Goal: Transaction & Acquisition: Book appointment/travel/reservation

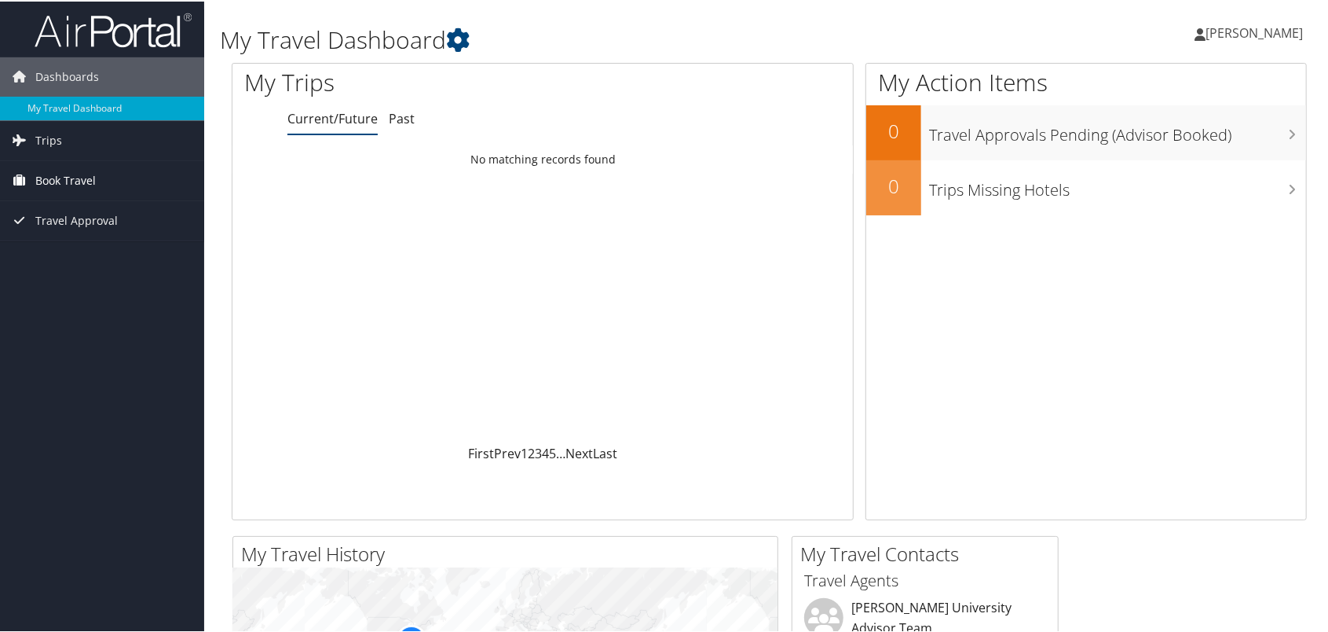
click at [88, 171] on span "Book Travel" at bounding box center [65, 178] width 60 height 39
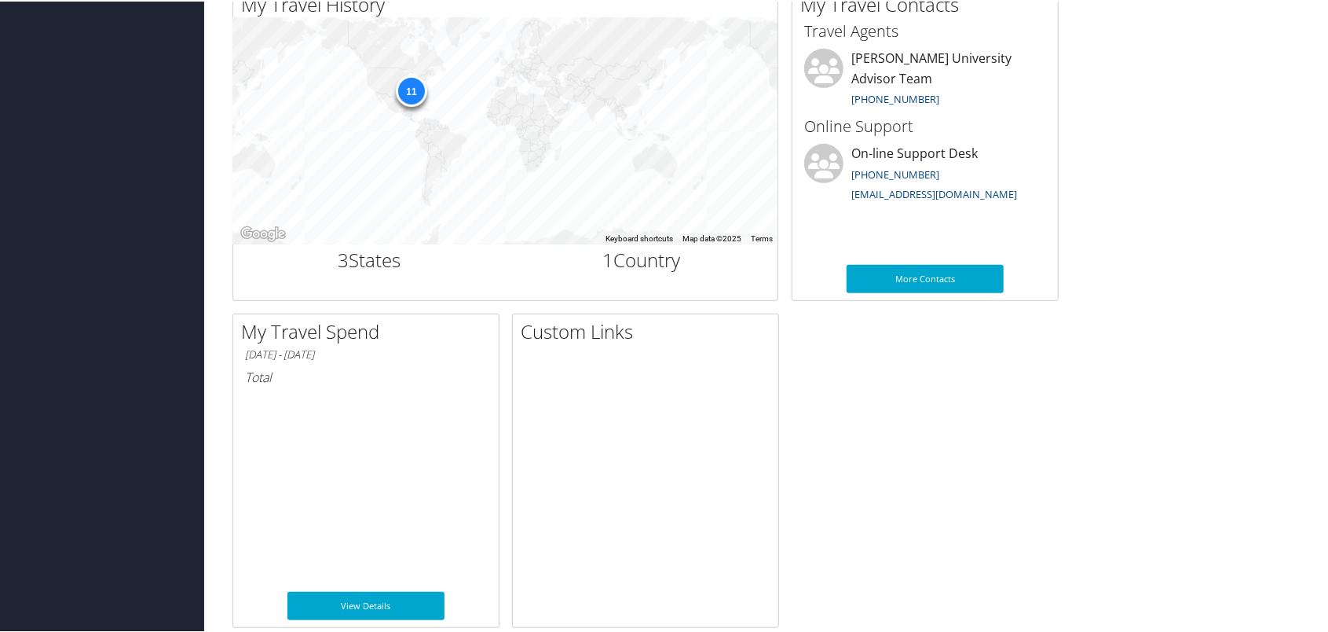
scroll to position [570, 0]
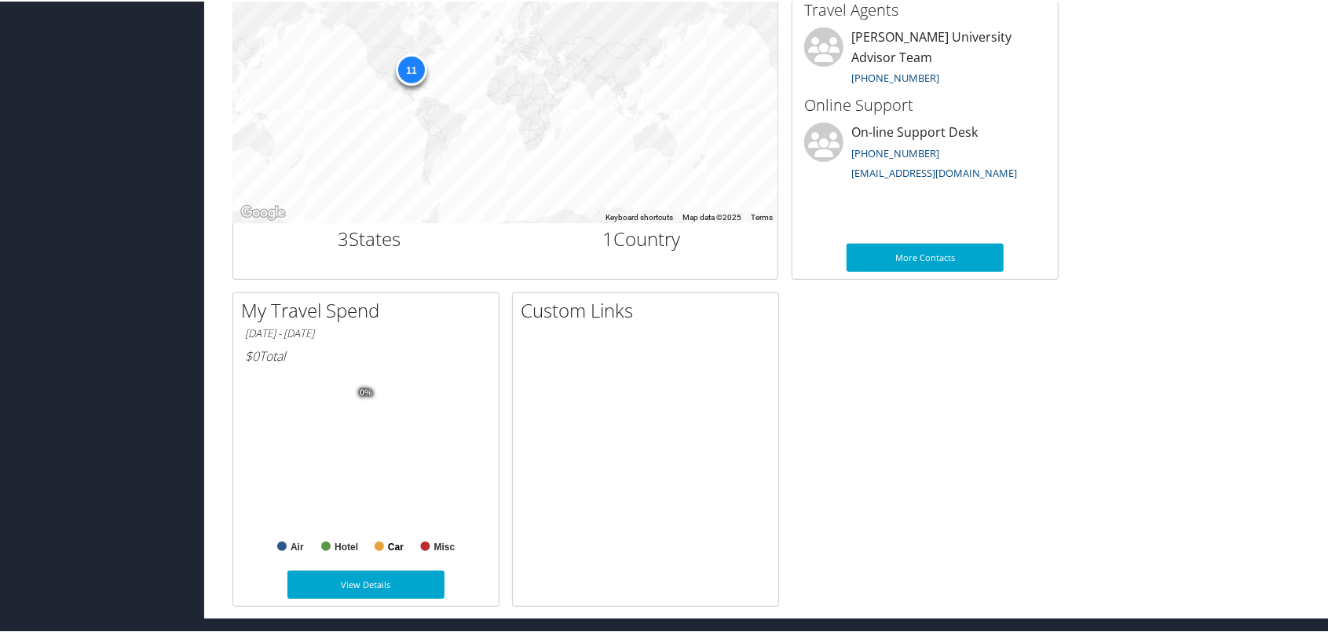
click at [388, 540] on text "Car" at bounding box center [396, 545] width 16 height 11
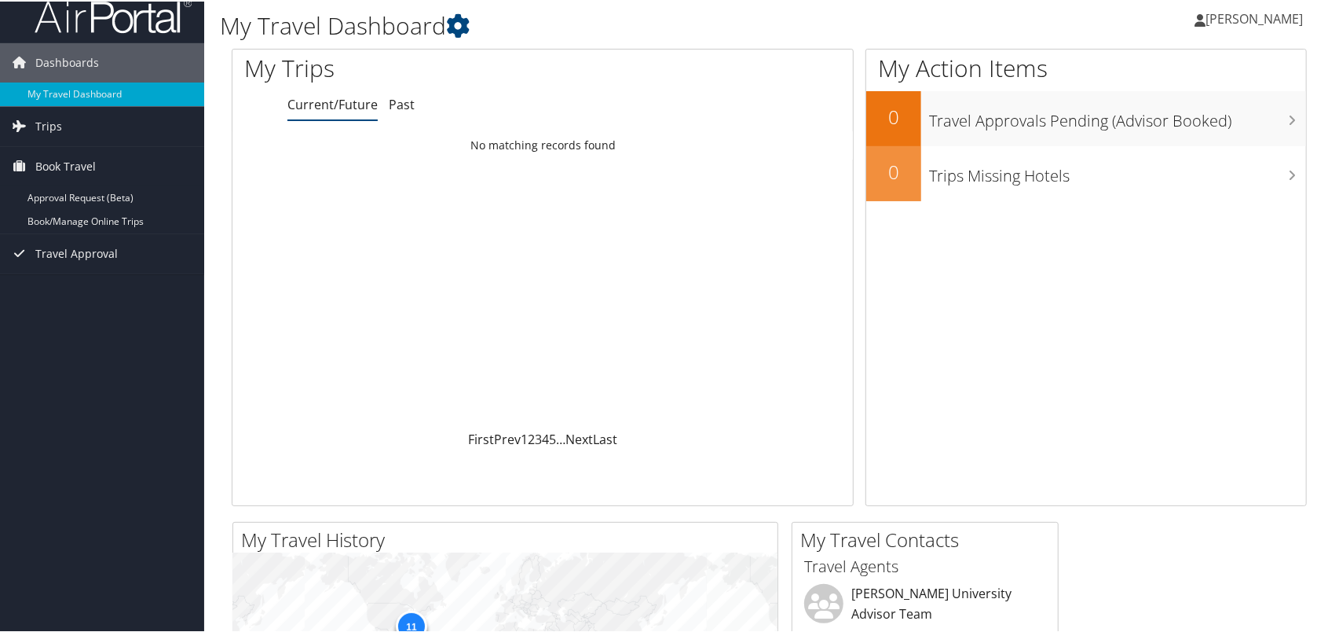
scroll to position [13, 0]
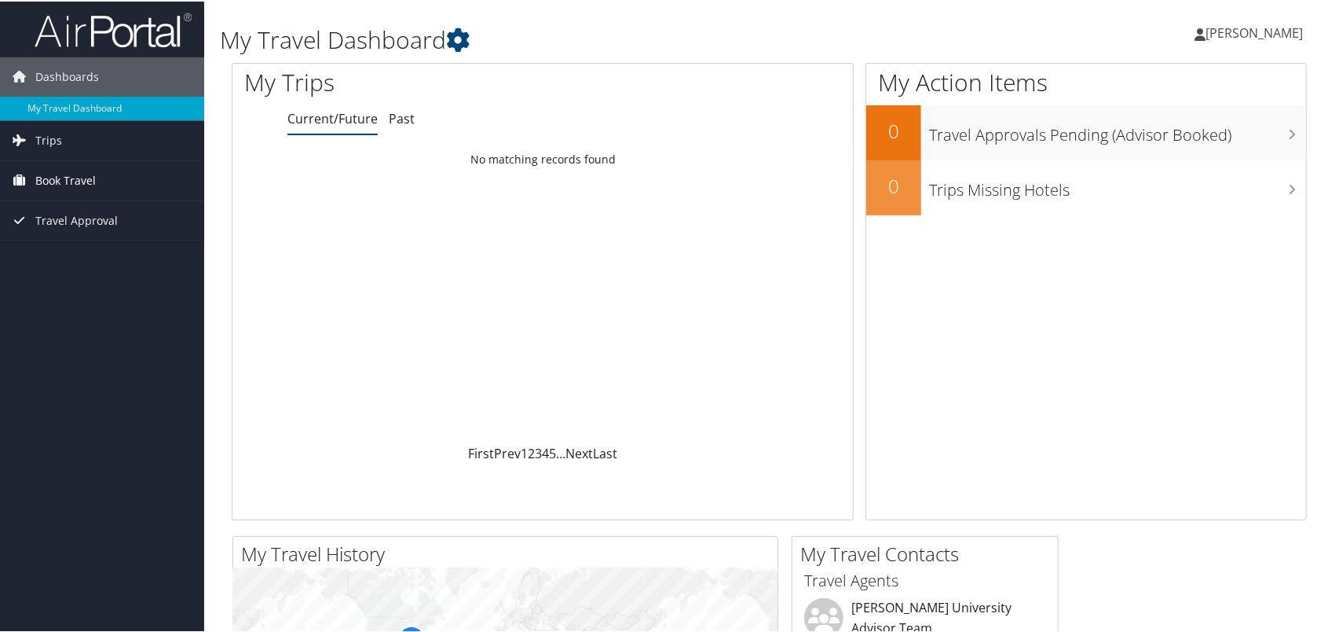
click at [80, 184] on span "Book Travel" at bounding box center [65, 178] width 60 height 39
click at [68, 231] on link "Book/Manage Online Trips" at bounding box center [102, 234] width 204 height 24
